Goal: Task Accomplishment & Management: Manage account settings

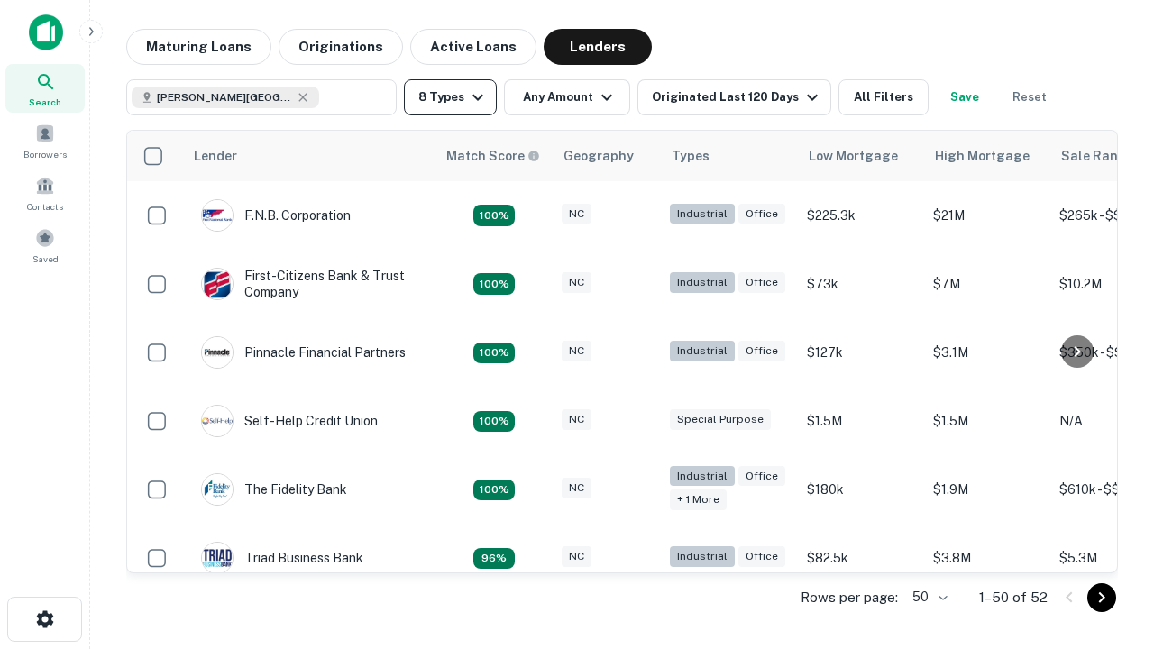
click at [450, 97] on button "8 Types" at bounding box center [450, 97] width 93 height 36
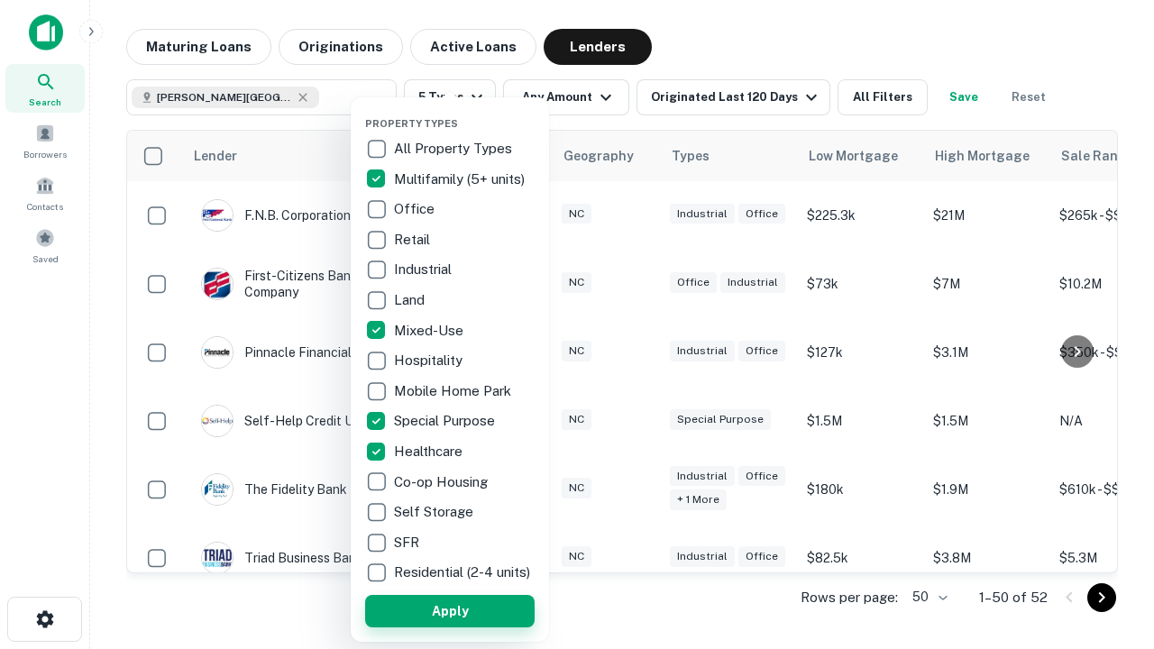
click at [450, 610] on button "Apply" at bounding box center [449, 611] width 169 height 32
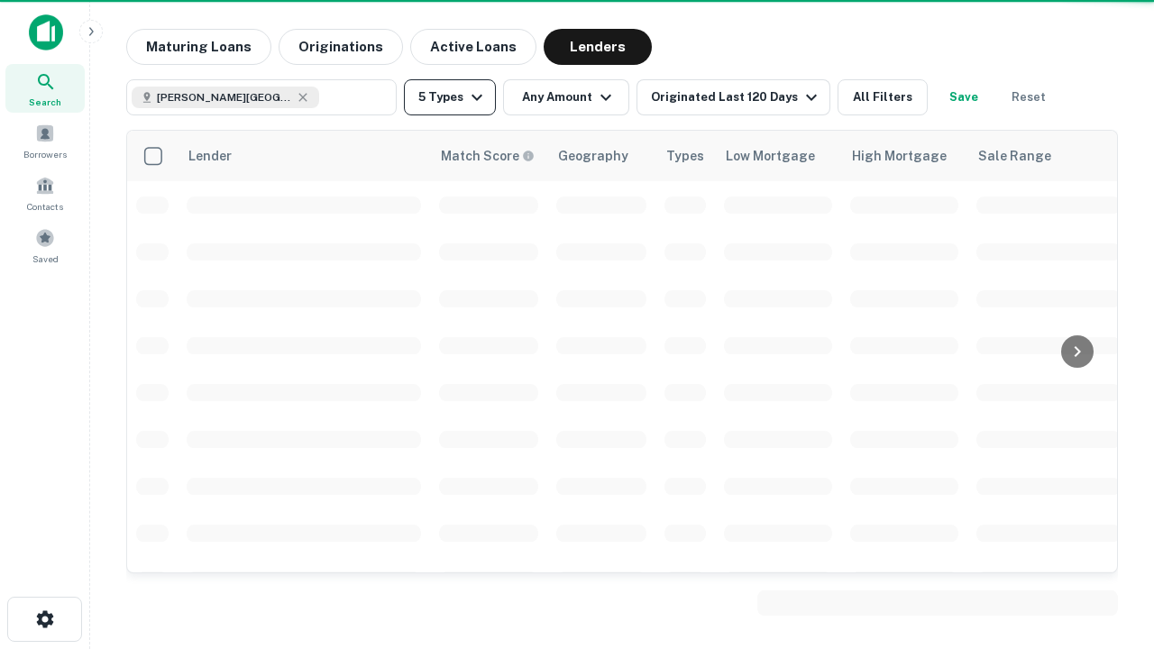
click at [450, 97] on button "5 Types" at bounding box center [450, 97] width 92 height 36
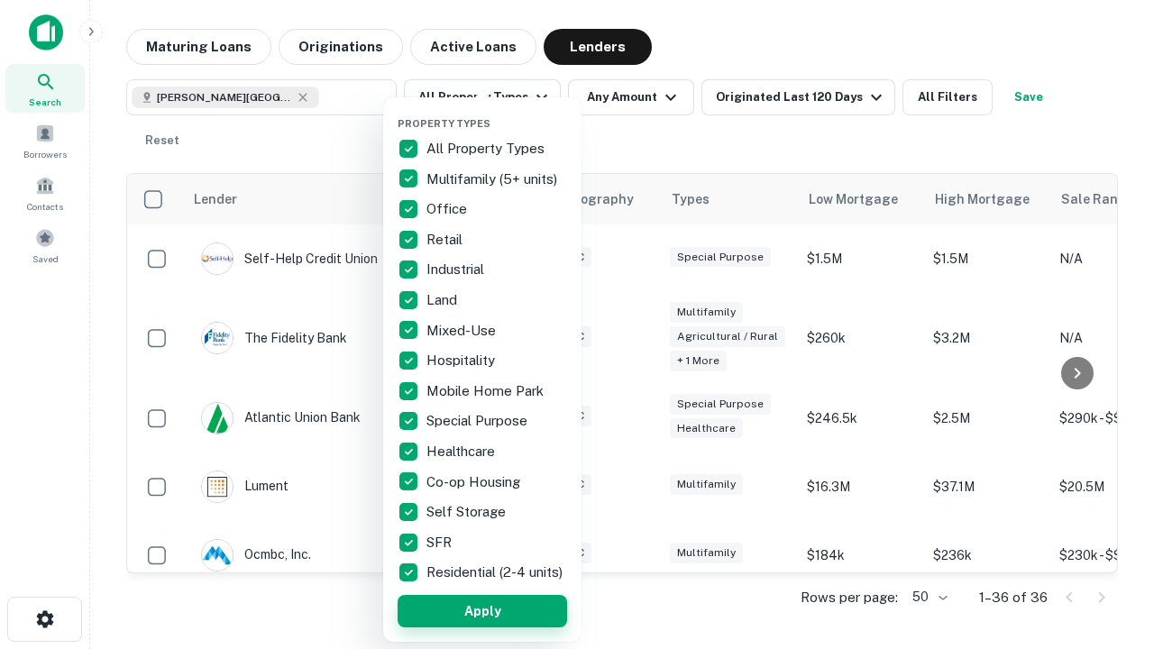
click at [482, 610] on button "Apply" at bounding box center [481, 611] width 169 height 32
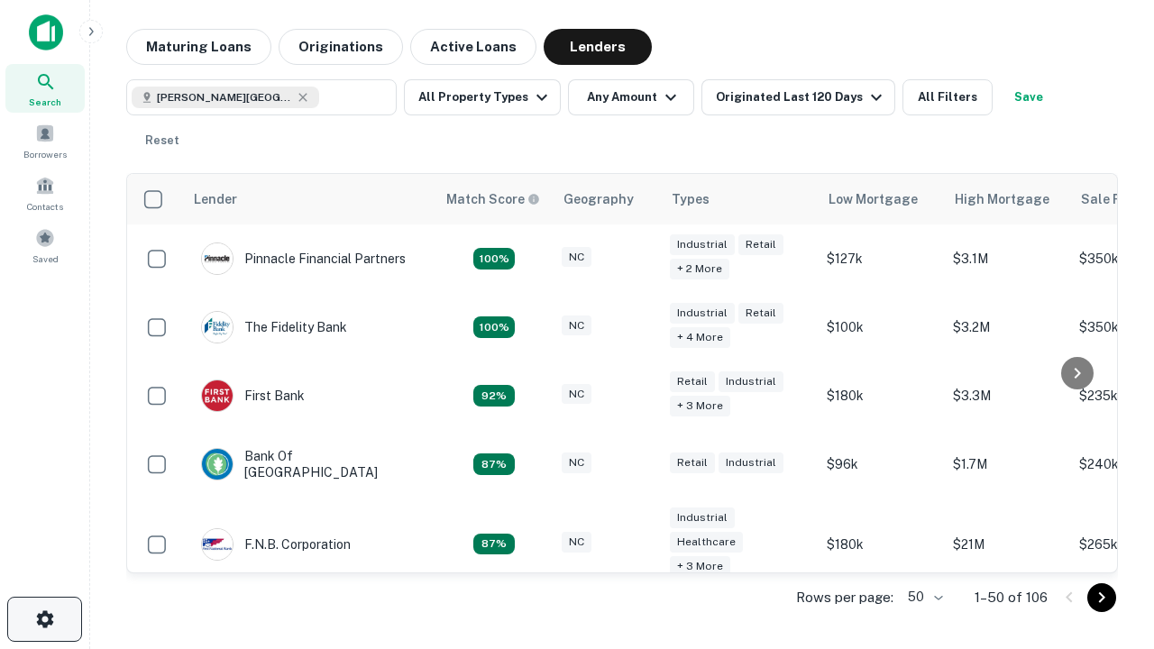
click at [44, 619] on icon "button" at bounding box center [45, 619] width 22 height 22
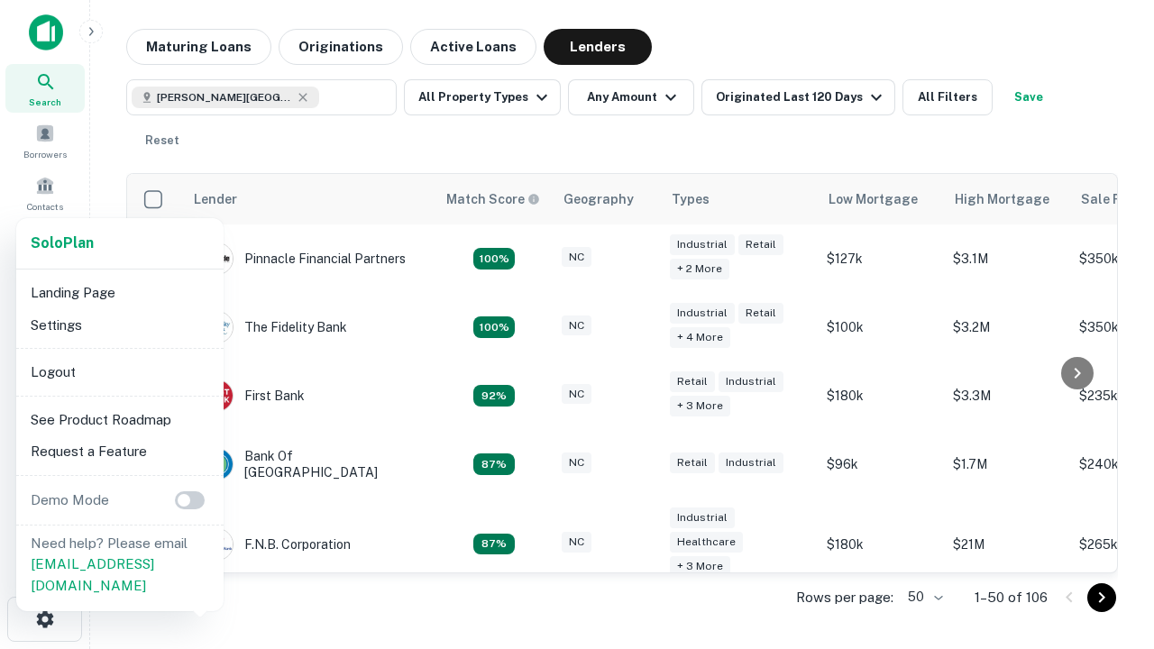
click at [119, 371] on li "Logout" at bounding box center [119, 372] width 193 height 32
